Goal: Navigation & Orientation: Find specific page/section

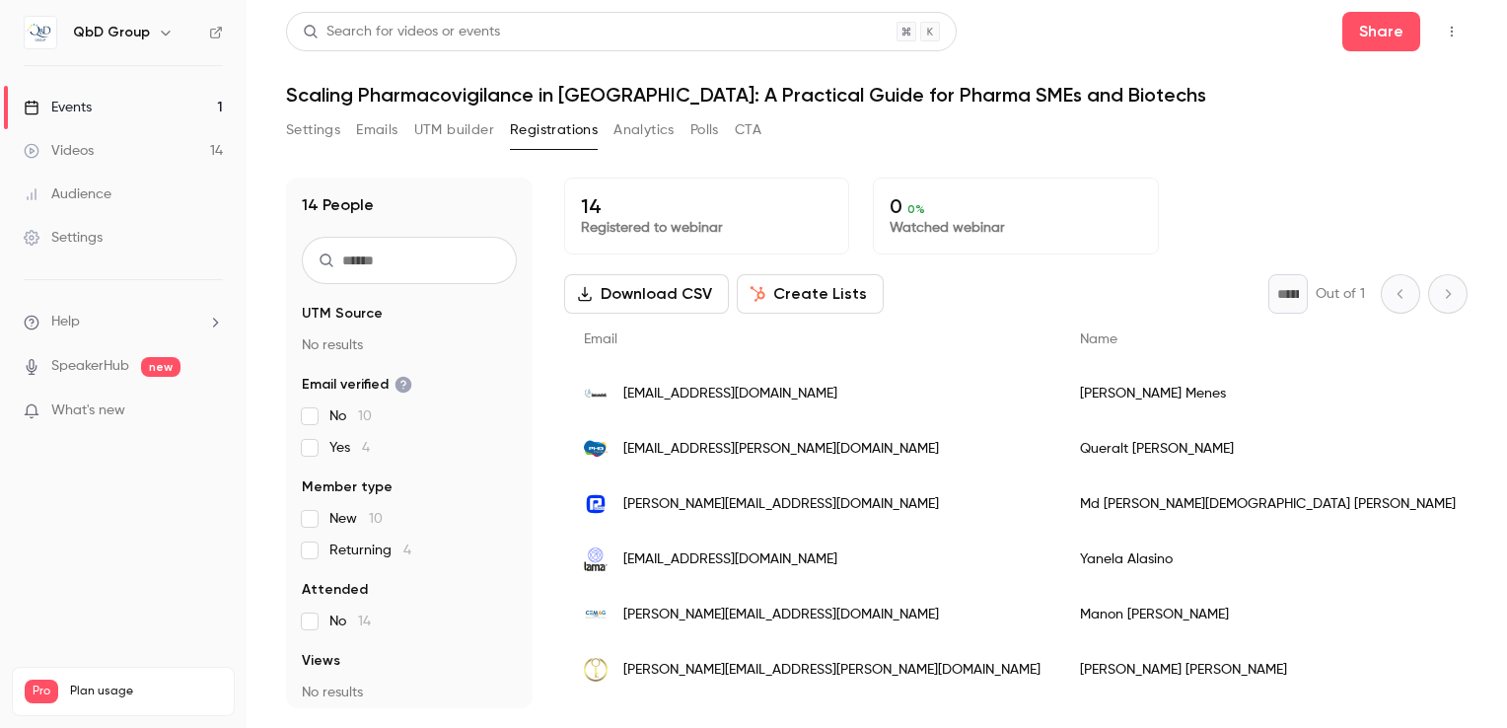
click at [74, 108] on div "Events" at bounding box center [58, 108] width 68 height 20
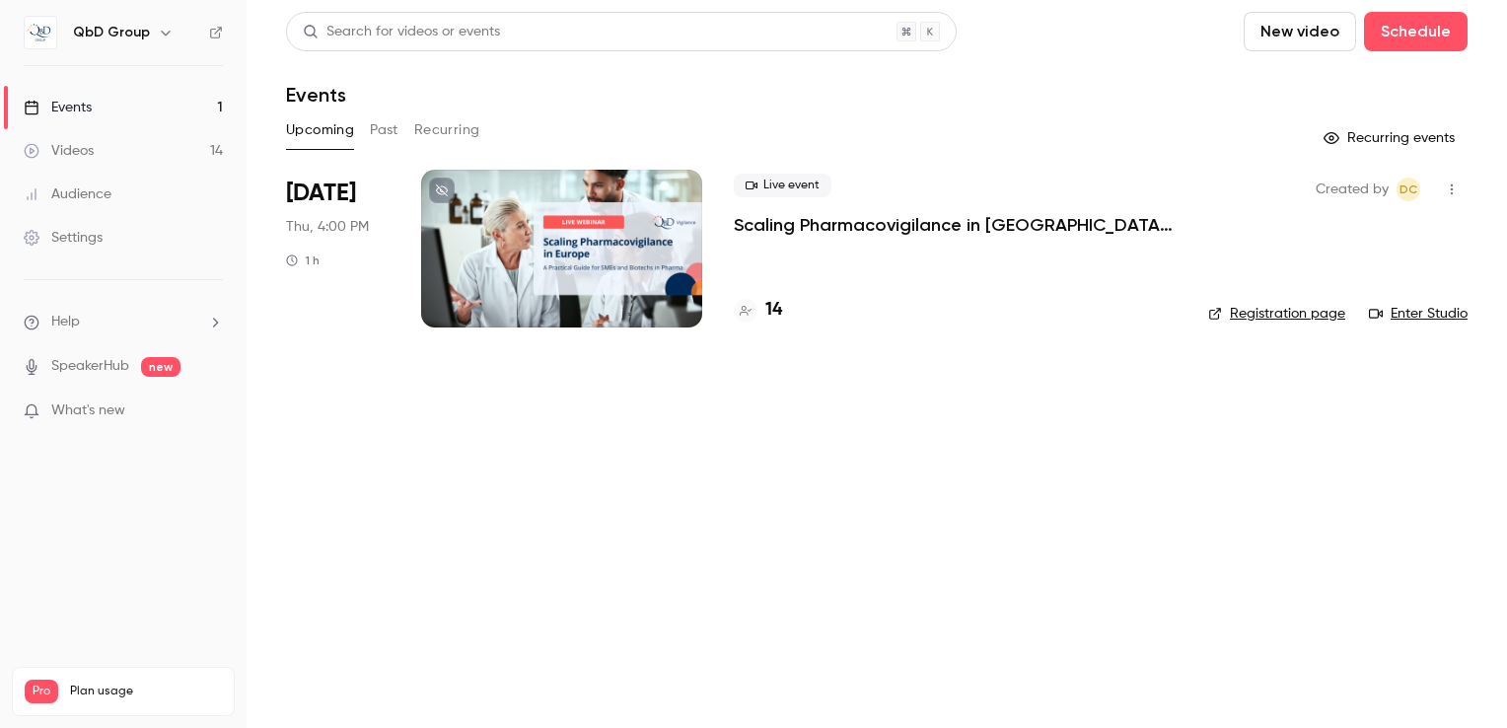
click at [528, 628] on main "Search for videos or events New video Schedule Events Upcoming Past Recurring R…" at bounding box center [877, 364] width 1260 height 728
